Goal: Navigation & Orientation: Find specific page/section

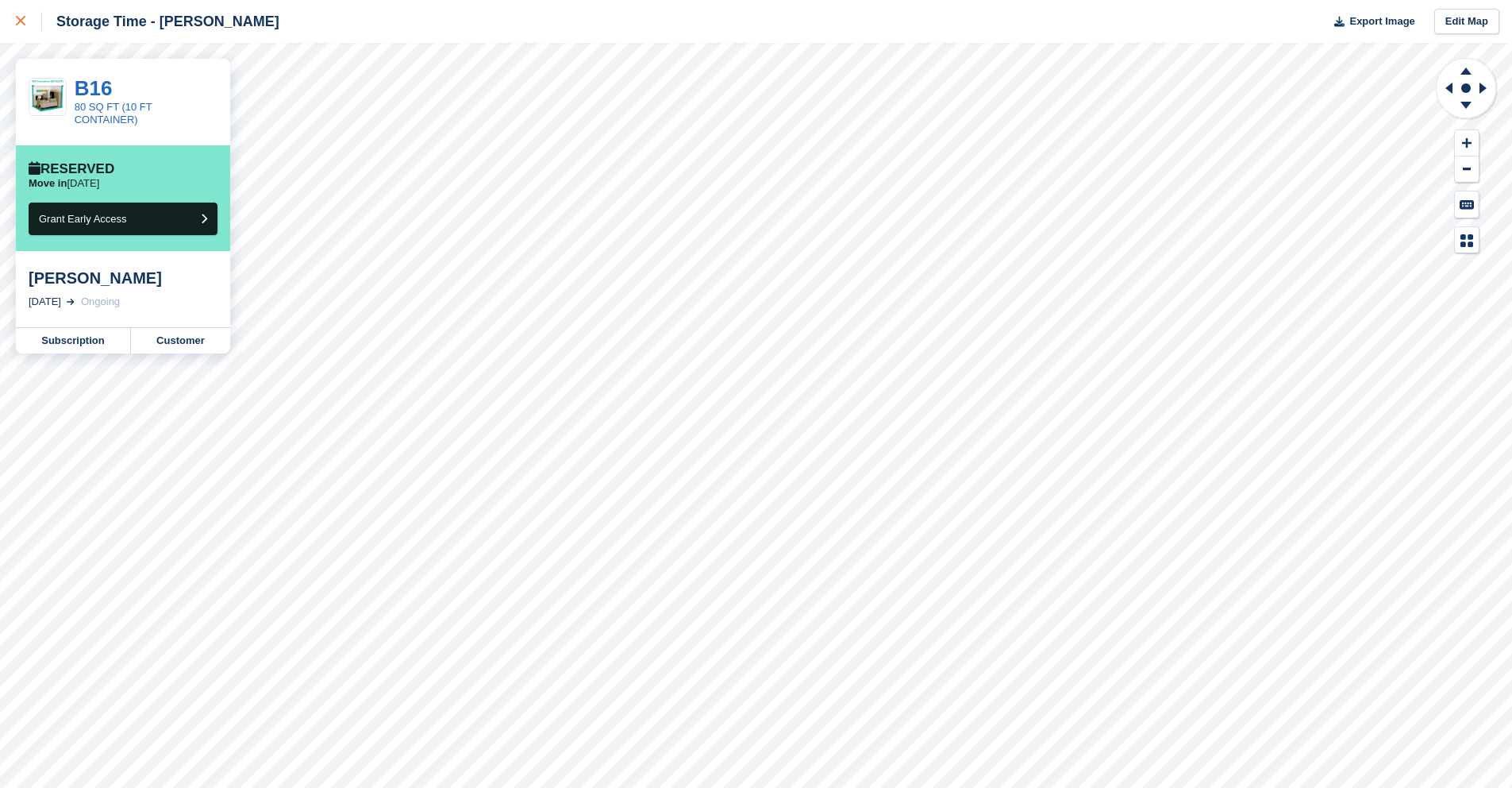
click at [22, 24] on icon at bounding box center [20, 20] width 9 height 9
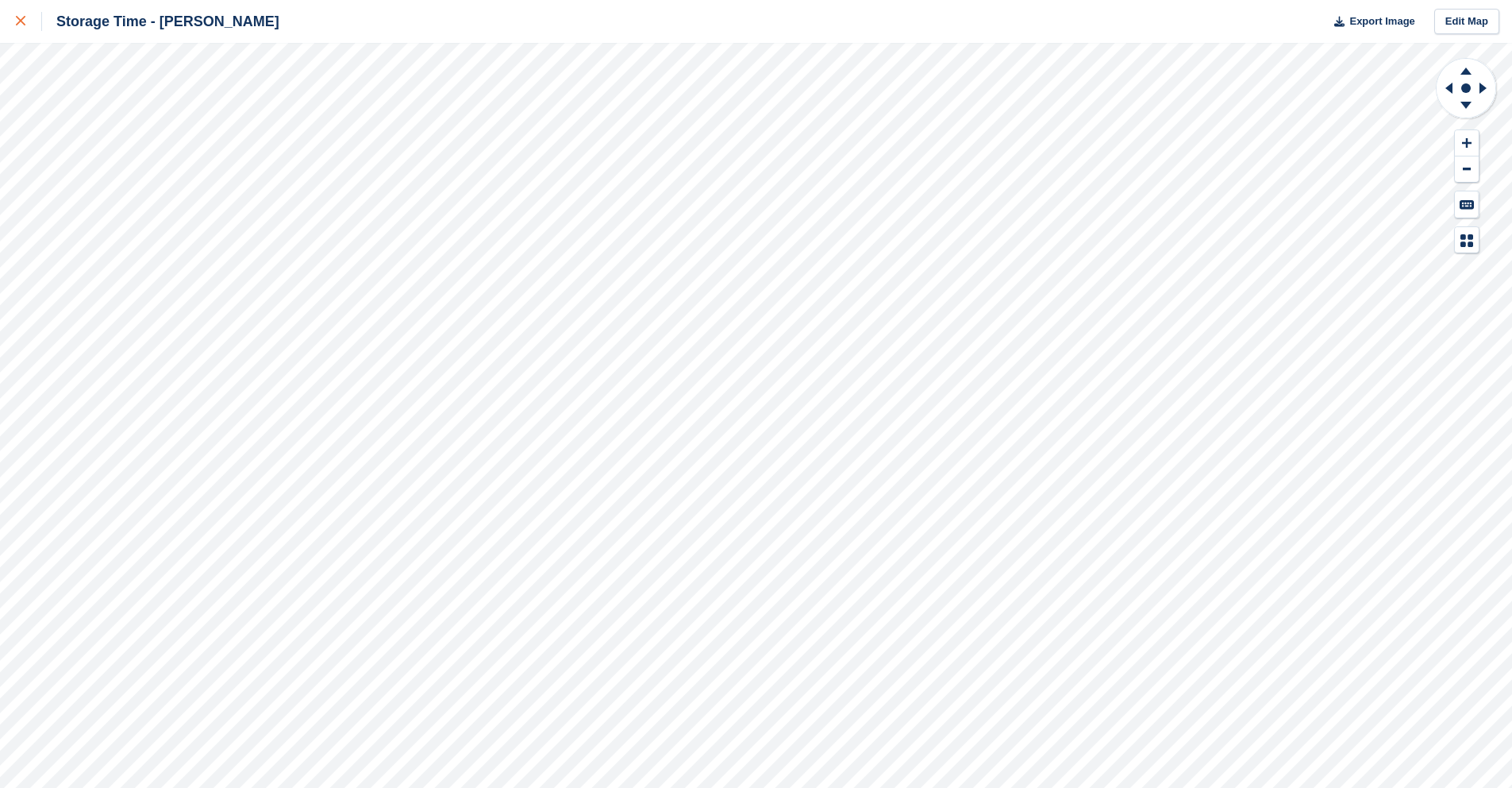
click at [35, 18] on div at bounding box center [29, 21] width 26 height 19
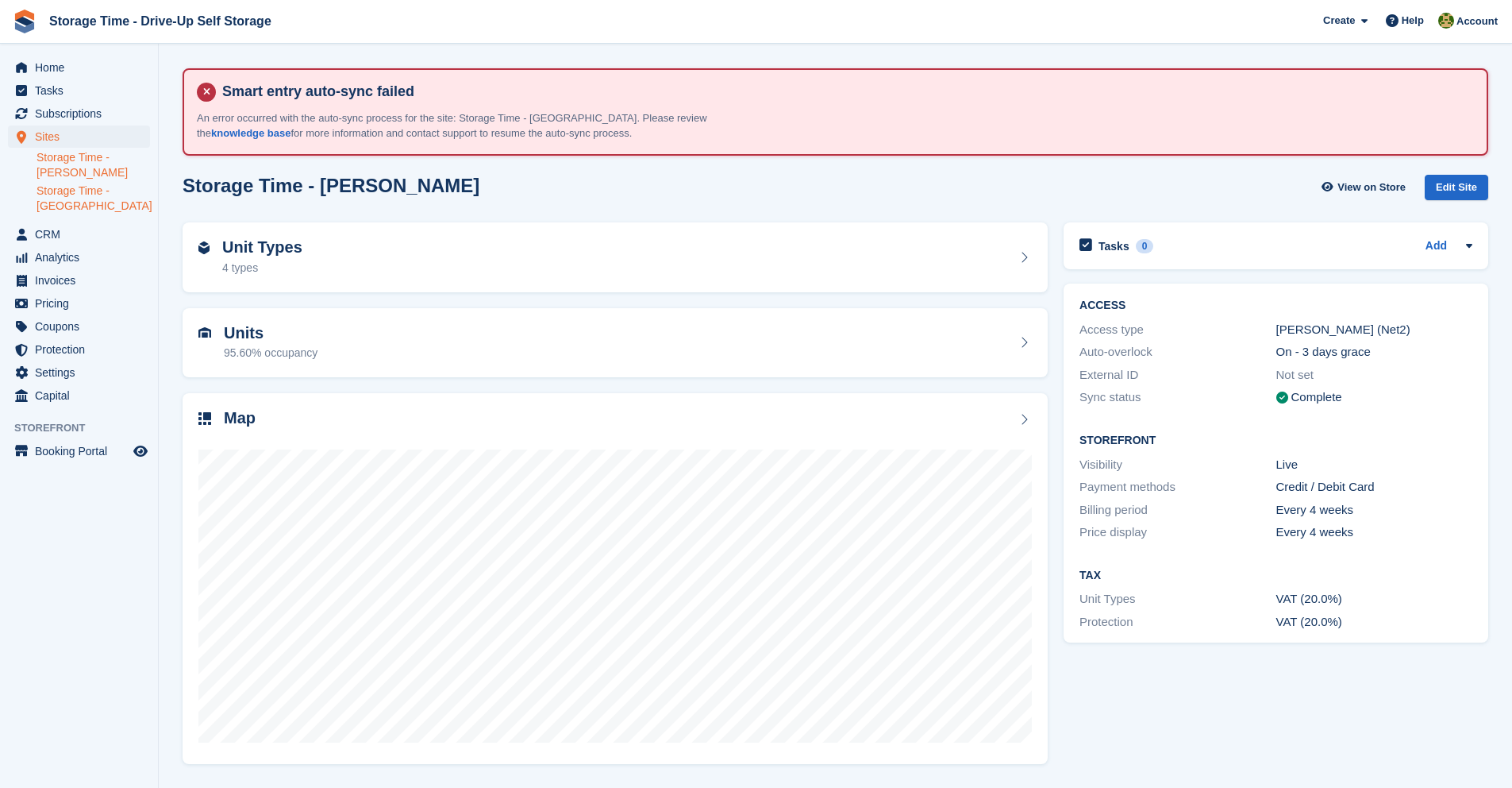
click at [89, 209] on link "Storage Time - [GEOGRAPHIC_DATA]" at bounding box center [93, 198] width 113 height 30
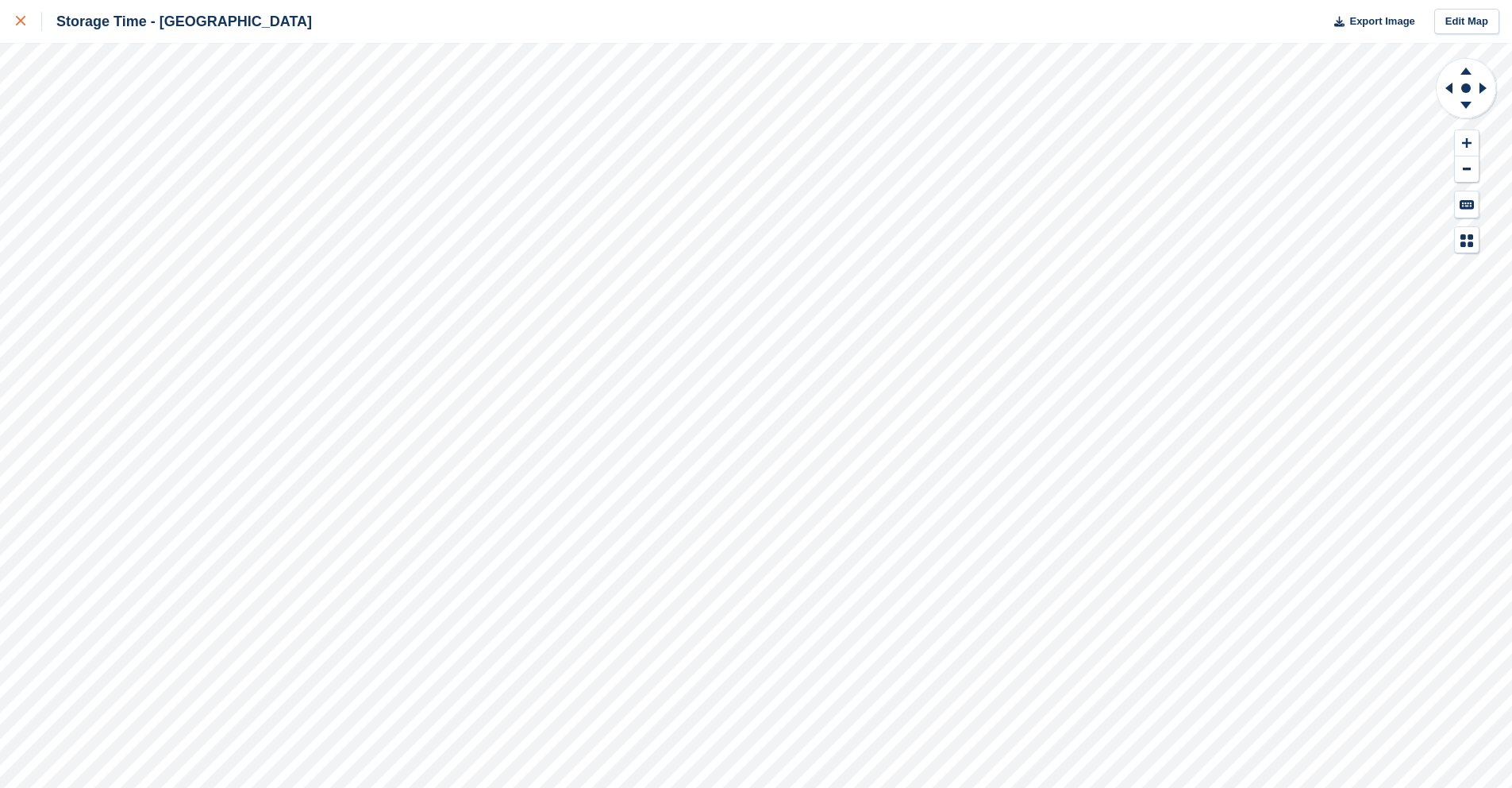
click at [19, 24] on icon at bounding box center [20, 20] width 9 height 9
